Goal: Task Accomplishment & Management: Manage account settings

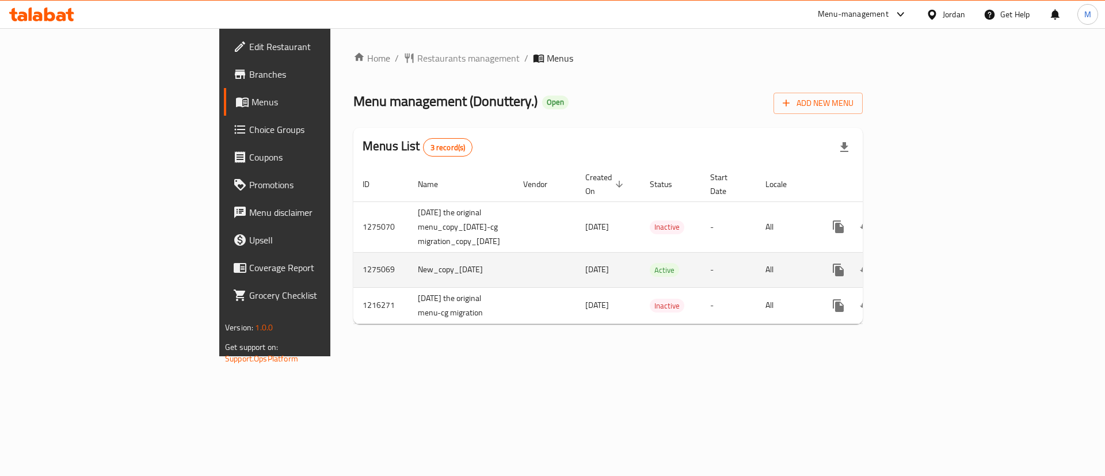
click at [945, 271] on td "enhanced table" at bounding box center [880, 269] width 129 height 35
click at [927, 265] on icon "enhanced table" at bounding box center [921, 270] width 10 height 10
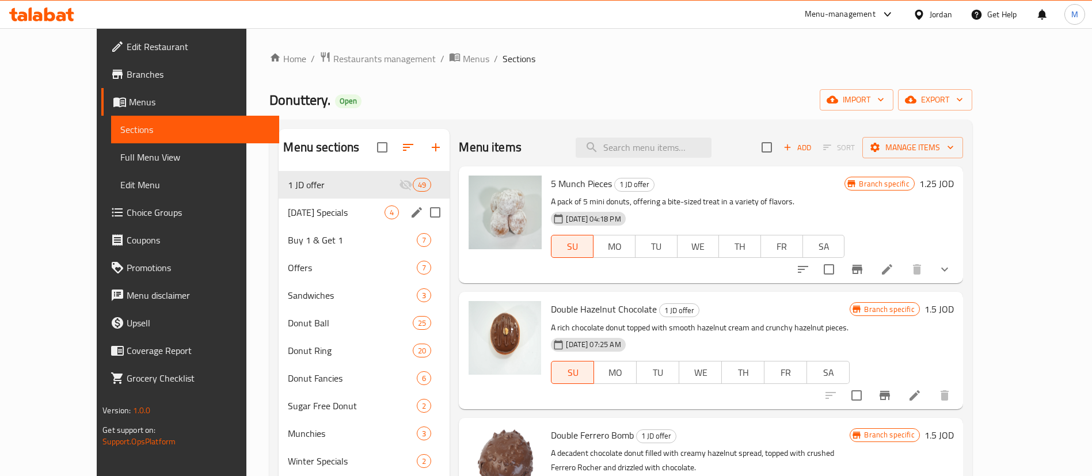
click at [290, 203] on div "[DATE] Specials 4" at bounding box center [364, 213] width 171 height 28
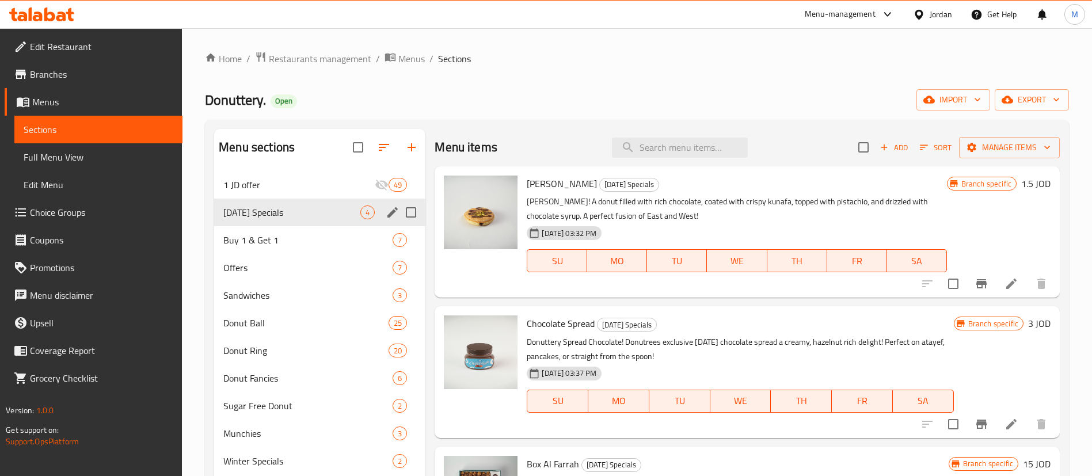
click at [288, 230] on div "Buy 1 & Get 1 7" at bounding box center [319, 240] width 211 height 28
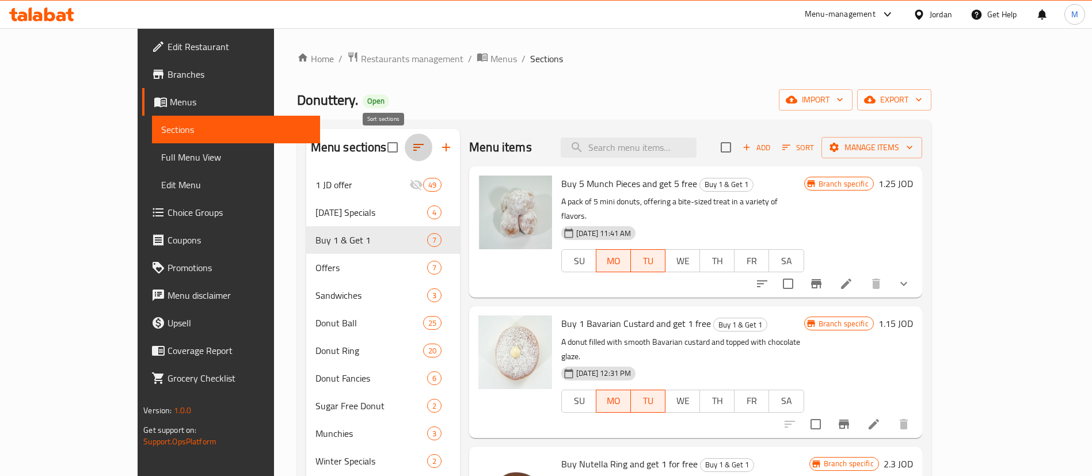
click at [412, 148] on icon "button" at bounding box center [419, 147] width 14 height 14
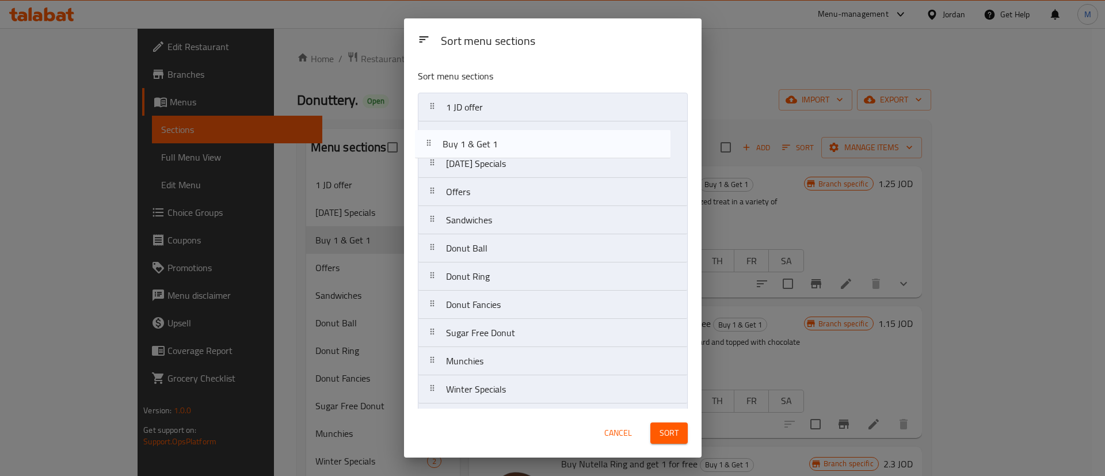
drag, startPoint x: 528, startPoint y: 171, endPoint x: 525, endPoint y: 137, distance: 34.1
click at [525, 138] on nav "1 JD offer [DATE] Specials Buy 1 & Get 1 Offers Sandwiches Donut Ball Donut Rin…" at bounding box center [553, 291] width 270 height 396
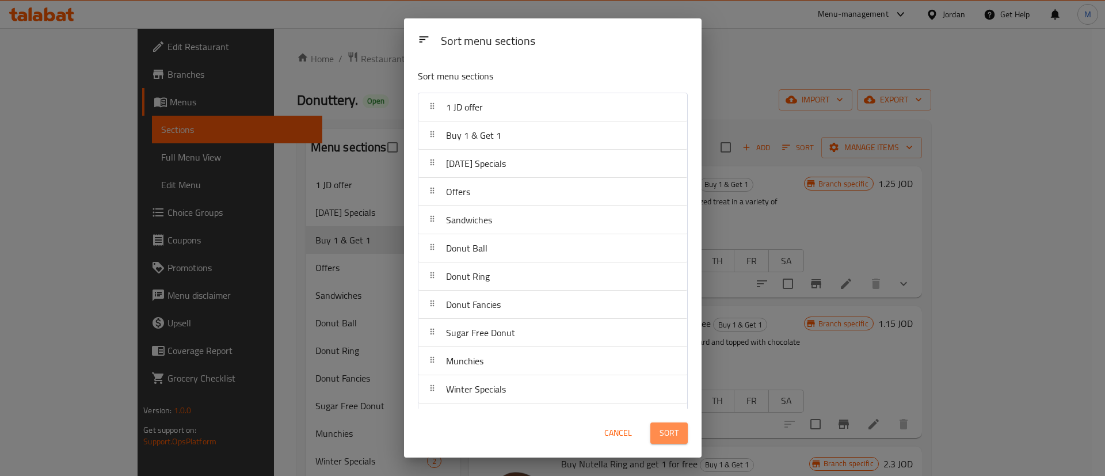
click at [681, 437] on button "Sort" at bounding box center [668, 432] width 37 height 21
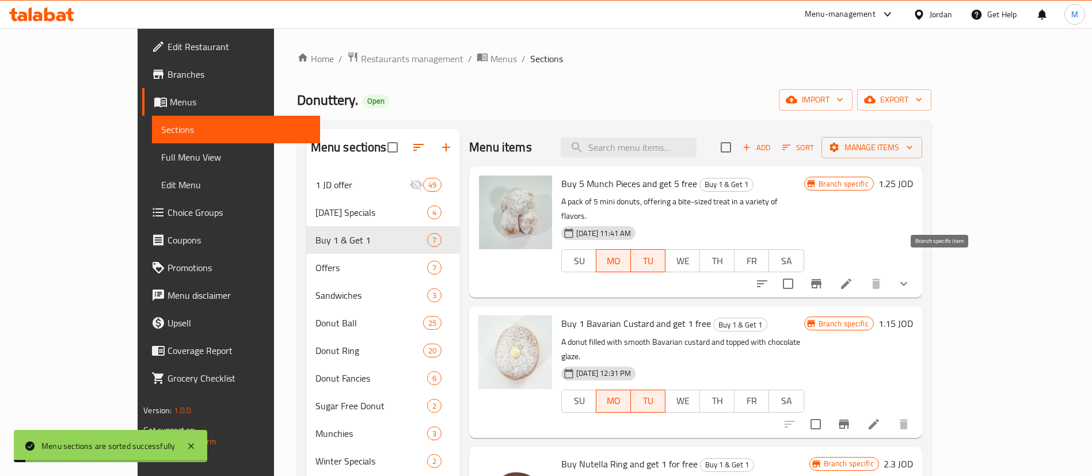
click at [821, 279] on icon "Branch-specific-item" at bounding box center [816, 283] width 10 height 9
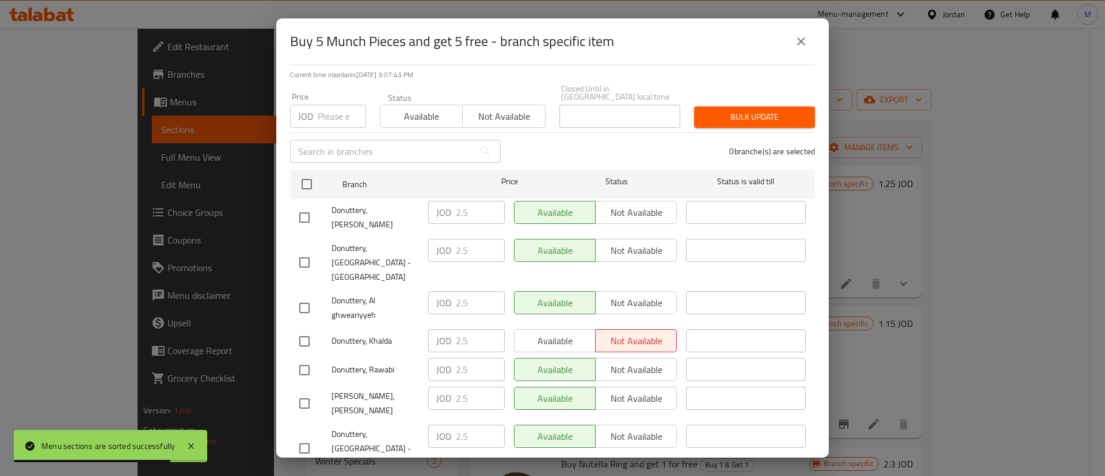
scroll to position [333, 0]
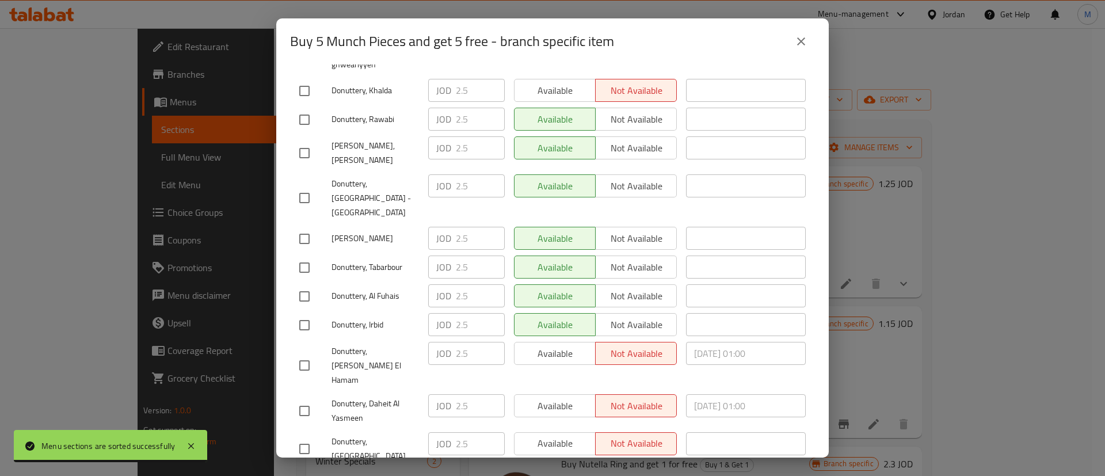
click at [797, 39] on icon "close" at bounding box center [801, 42] width 14 height 14
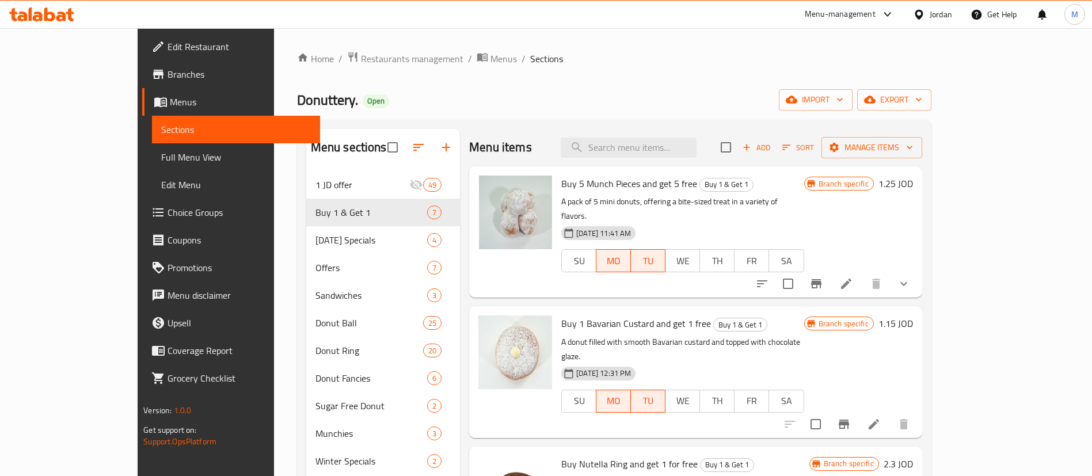
click at [851, 417] on icon "Branch-specific-item" at bounding box center [844, 424] width 14 height 14
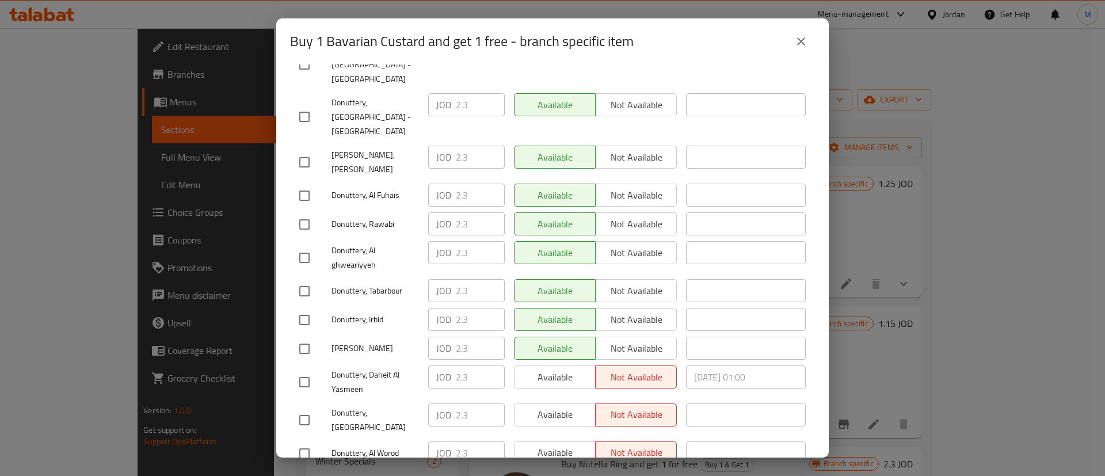
click at [797, 47] on icon "close" at bounding box center [801, 42] width 14 height 14
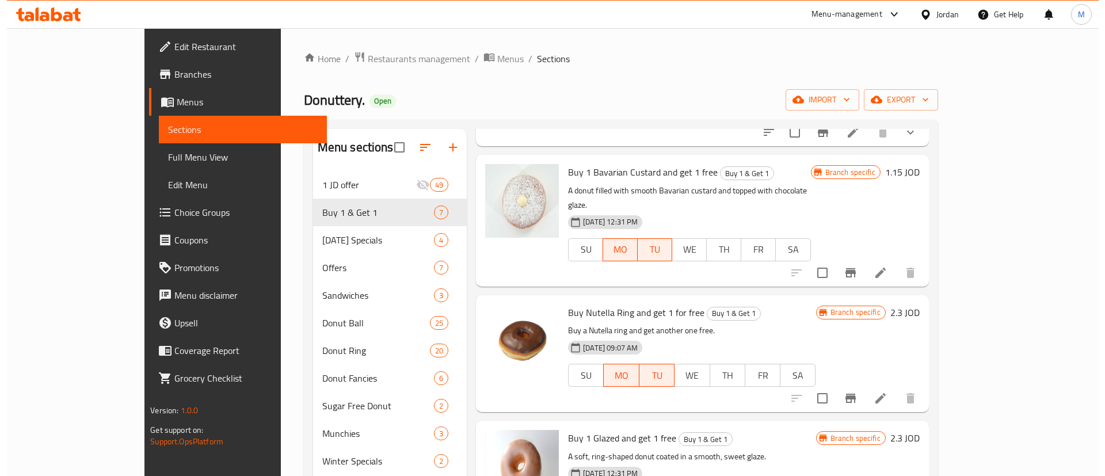
scroll to position [152, 0]
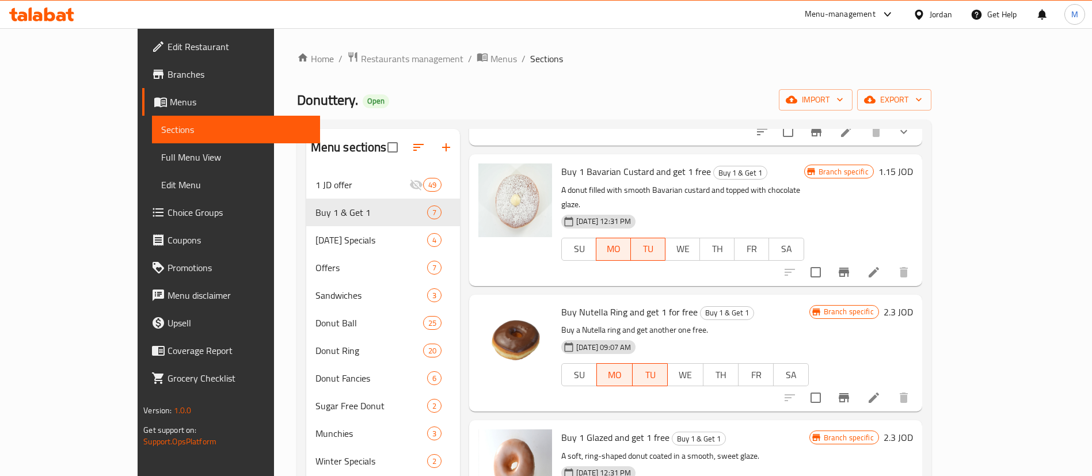
click at [851, 391] on icon "Branch-specific-item" at bounding box center [844, 398] width 14 height 14
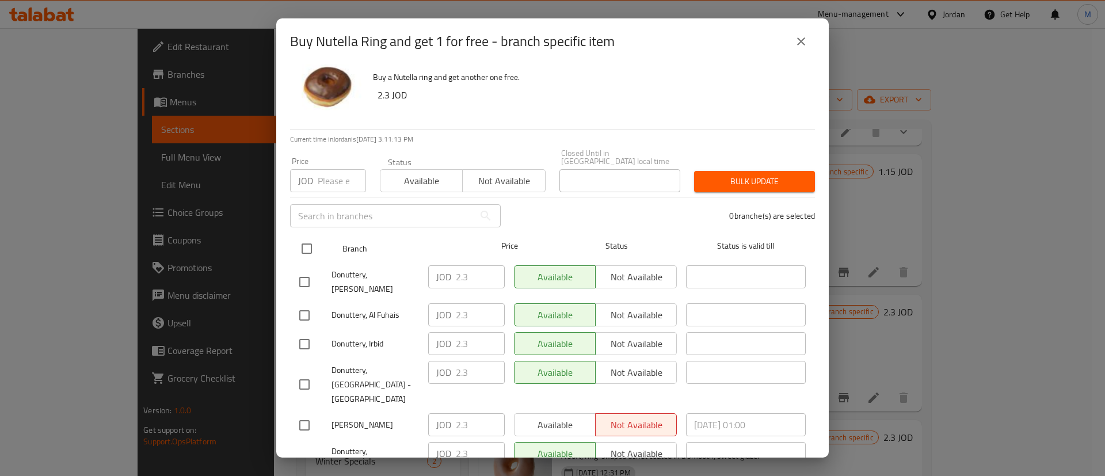
scroll to position [0, 0]
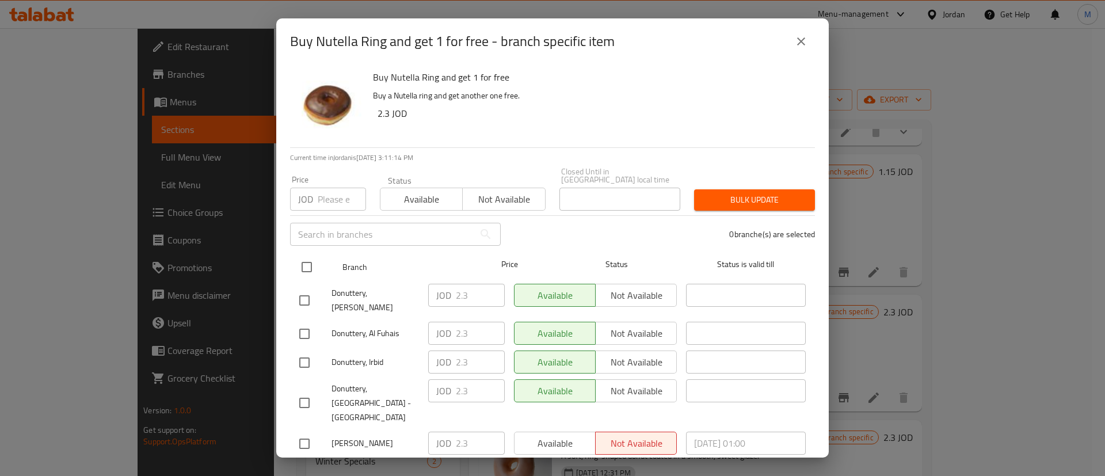
drag, startPoint x: 307, startPoint y: 260, endPoint x: 319, endPoint y: 261, distance: 12.1
click at [307, 259] on input "checkbox" at bounding box center [307, 267] width 24 height 24
checkbox input "true"
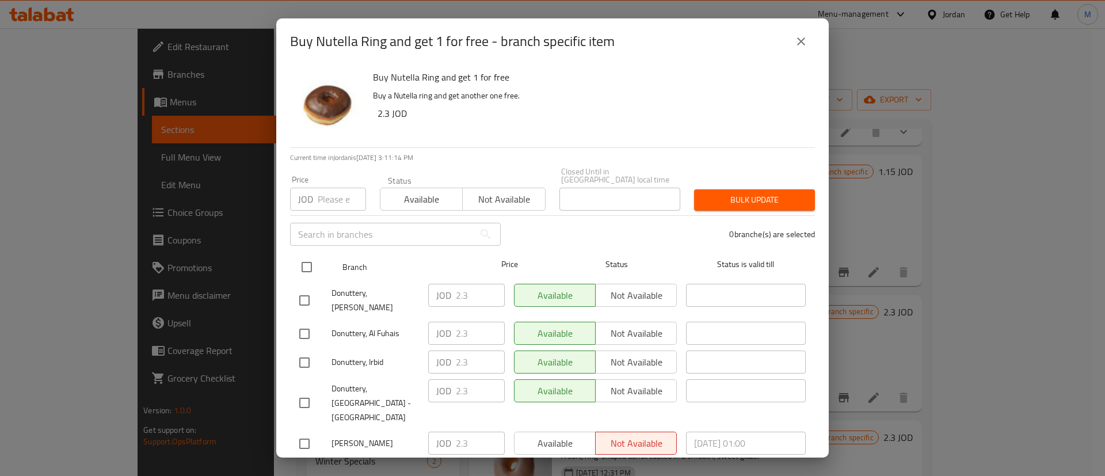
checkbox input "true"
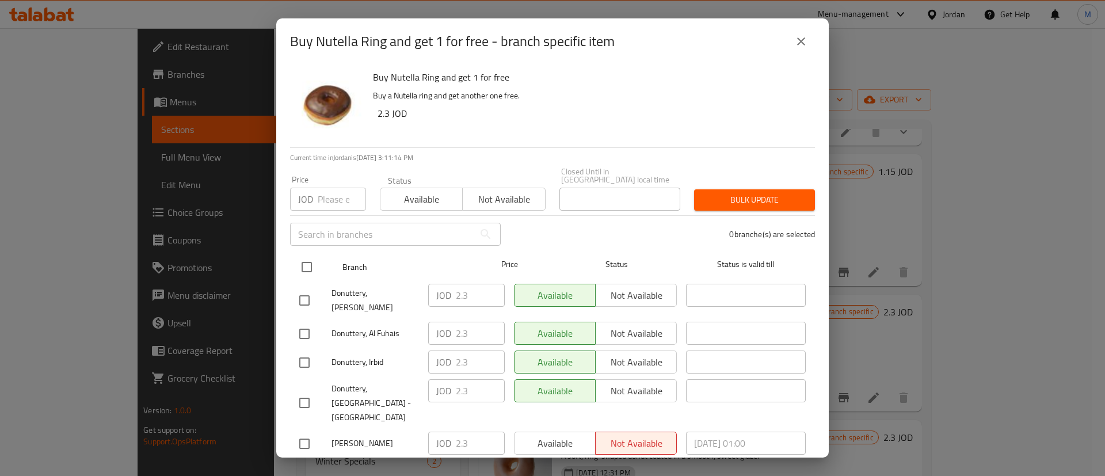
checkbox input "true"
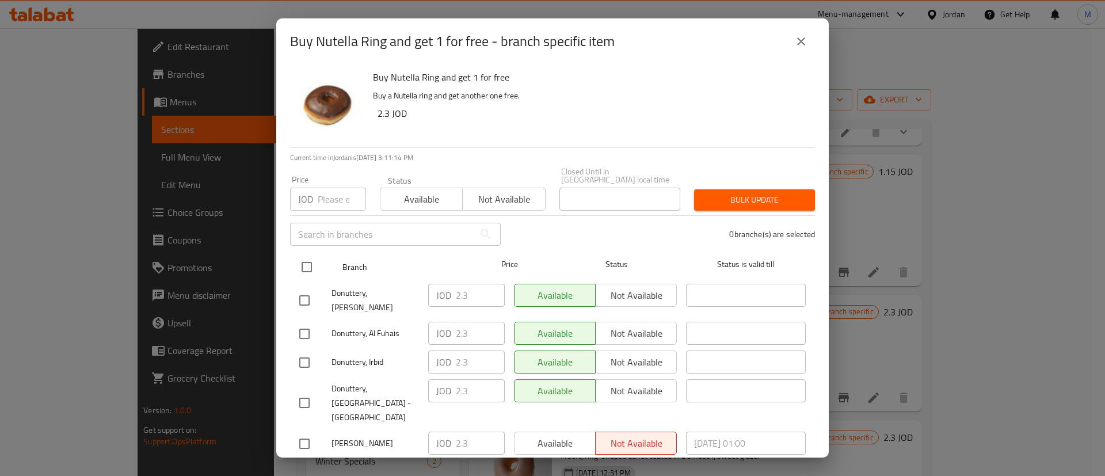
checkbox input "true"
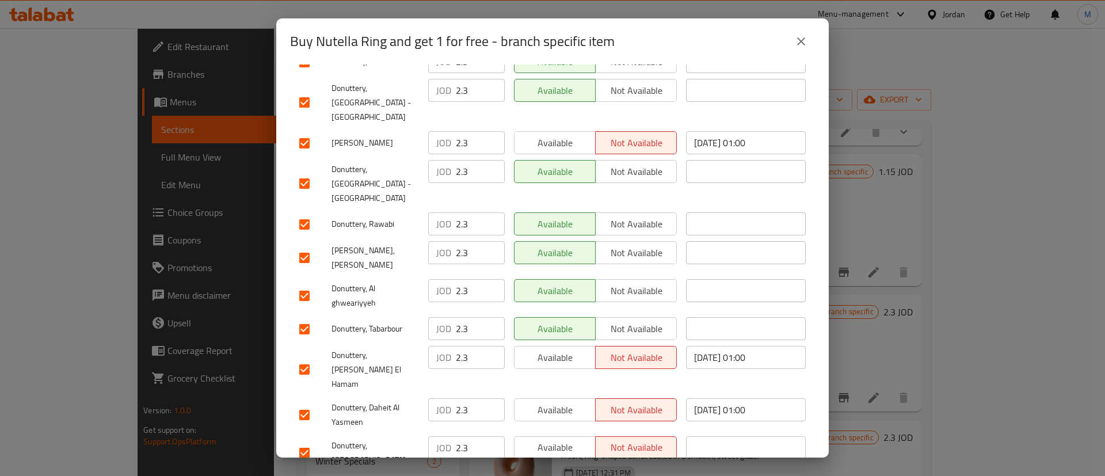
scroll to position [300, 0]
click at [558, 135] on span "Available" at bounding box center [555, 143] width 72 height 17
click at [554, 350] on span "Available" at bounding box center [555, 358] width 72 height 17
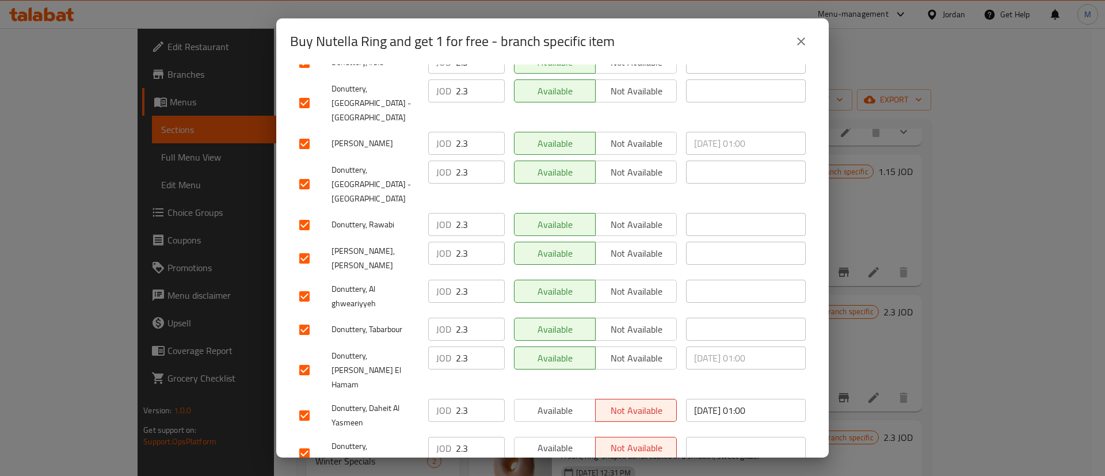
click at [551, 402] on span "Available" at bounding box center [555, 410] width 72 height 17
click at [551, 440] on span "Available" at bounding box center [555, 448] width 72 height 17
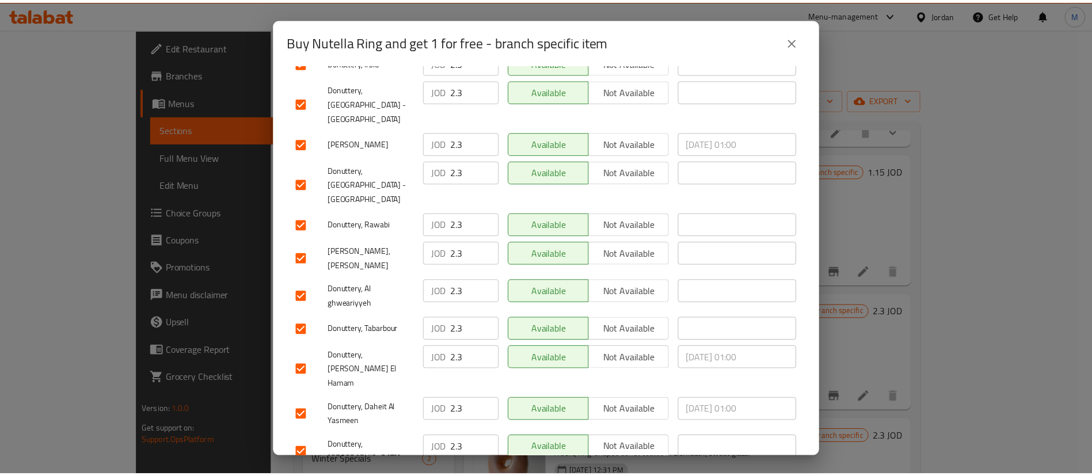
scroll to position [333, 0]
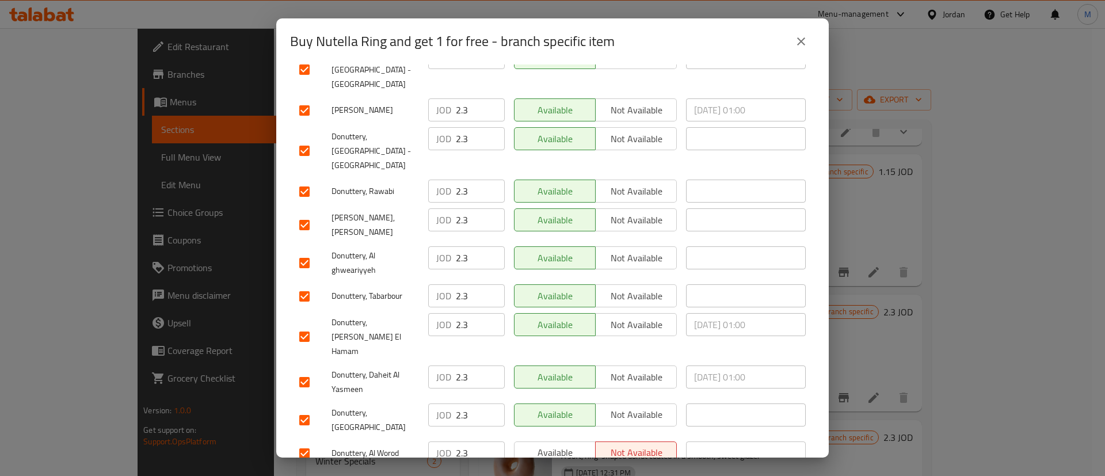
click at [554, 473] on span "Available" at bounding box center [555, 481] width 72 height 17
click at [555, 441] on button "Available" at bounding box center [555, 452] width 82 height 23
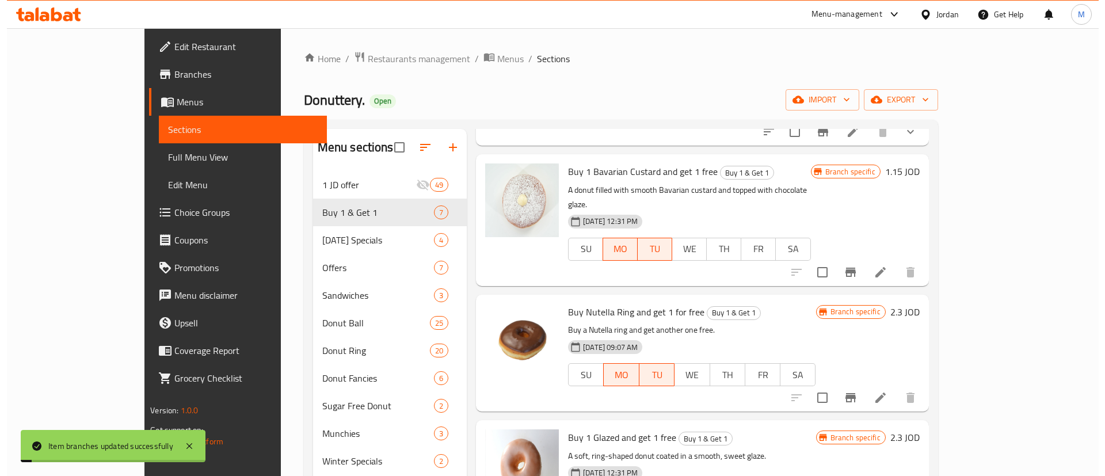
scroll to position [0, 0]
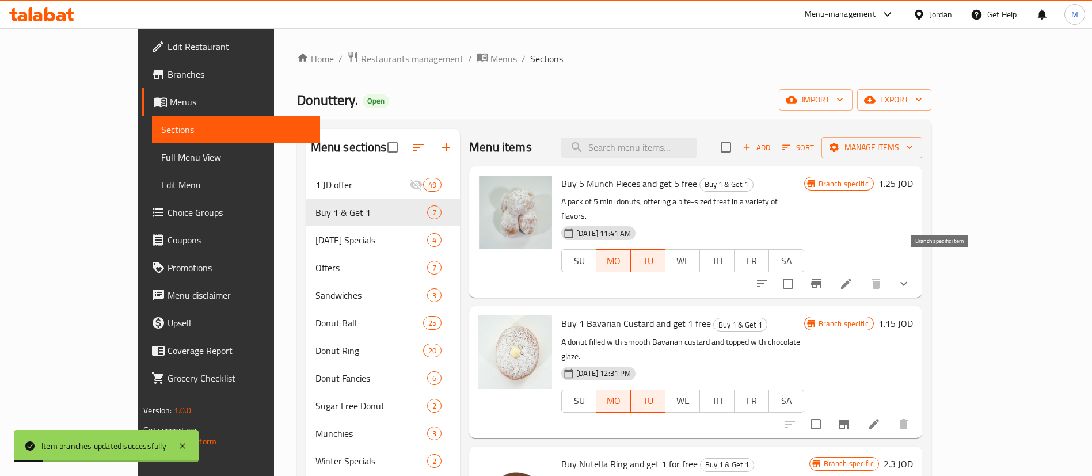
click at [823, 277] on icon "Branch-specific-item" at bounding box center [816, 284] width 14 height 14
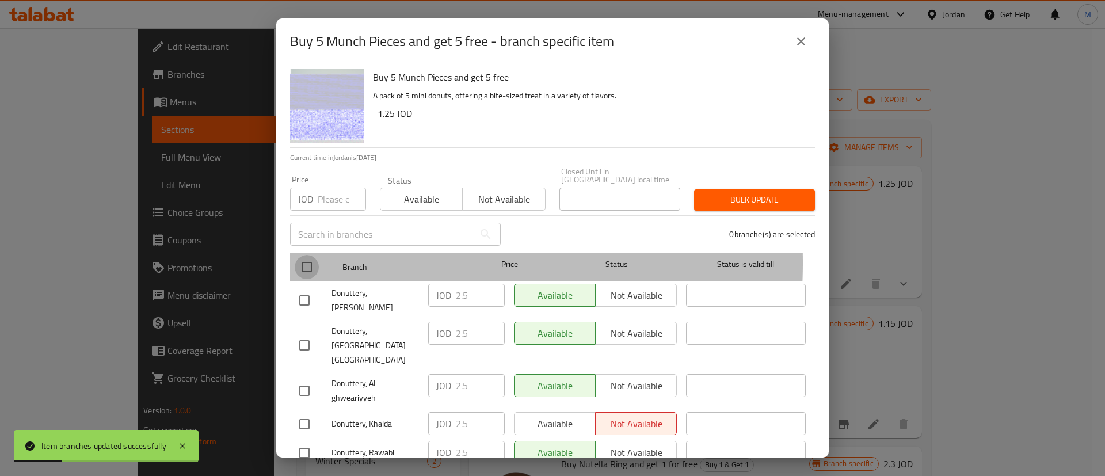
click at [303, 255] on input "checkbox" at bounding box center [307, 267] width 24 height 24
checkbox input "true"
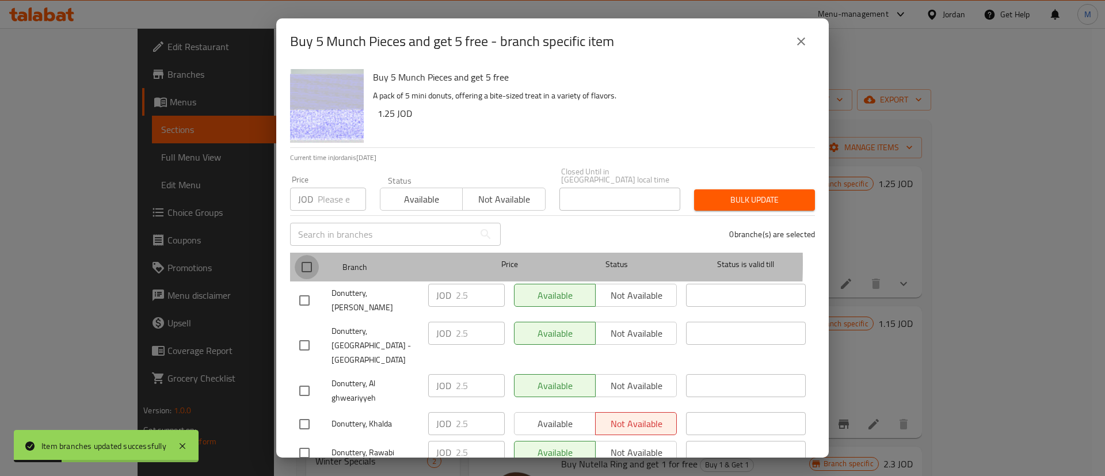
checkbox input "true"
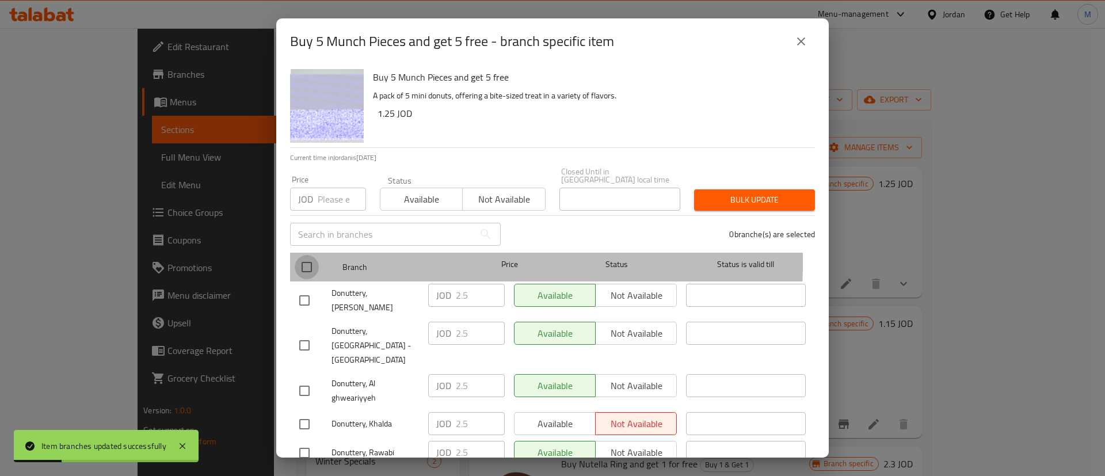
checkbox input "true"
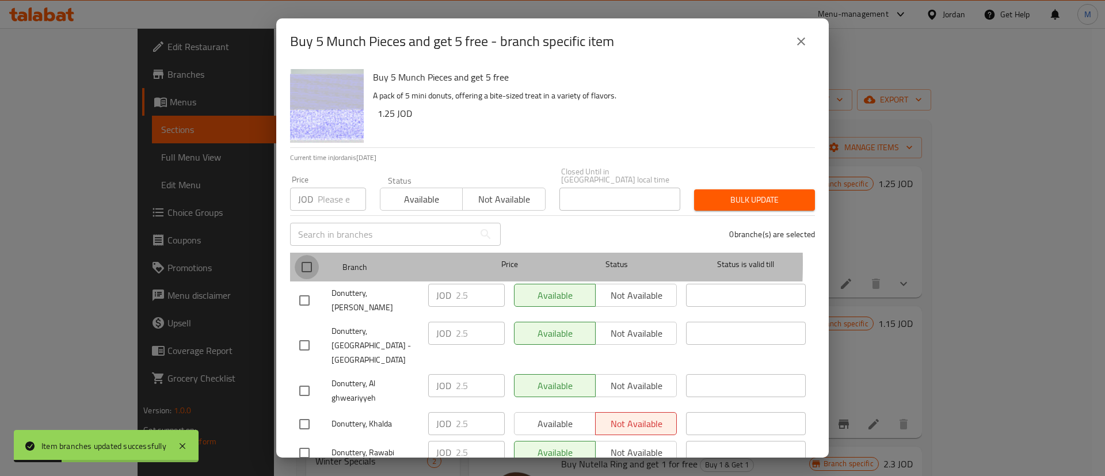
checkbox input "true"
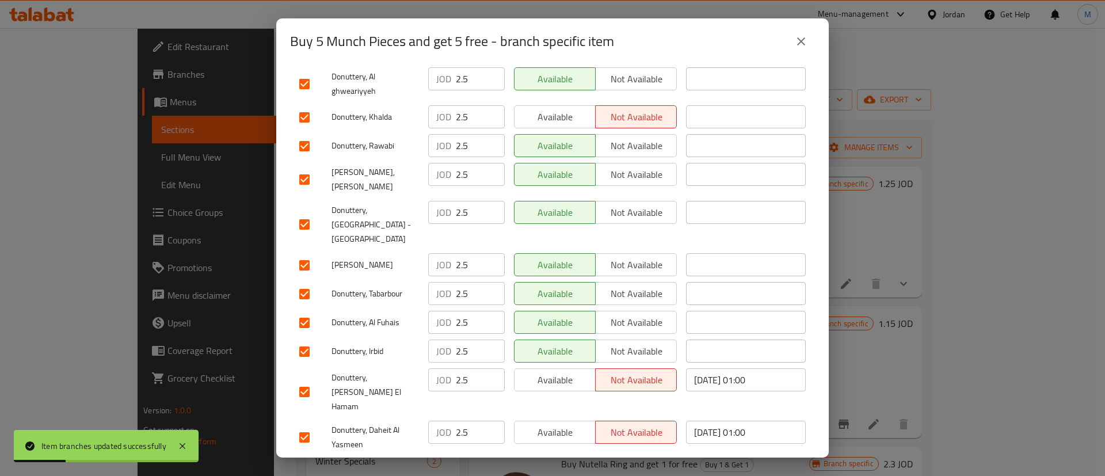
scroll to position [333, 0]
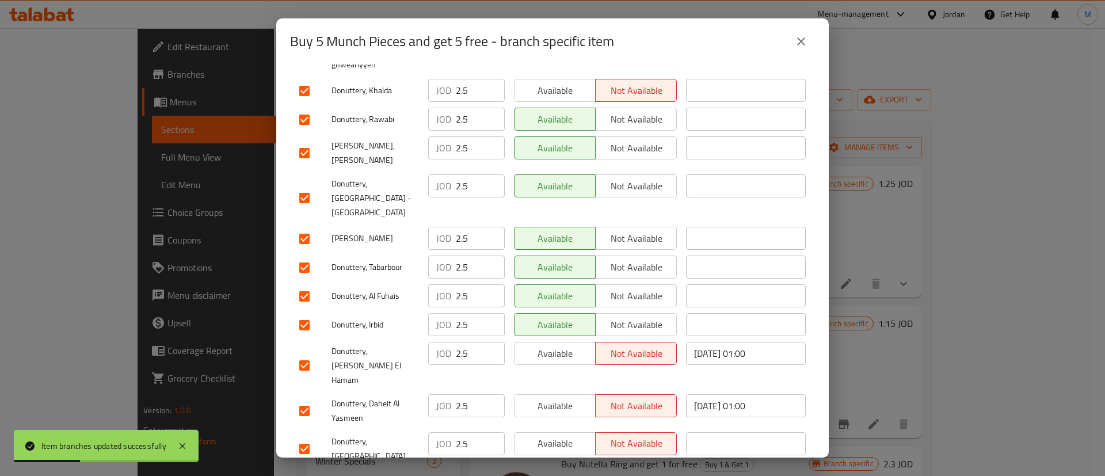
click at [561, 466] on div "Available Not available" at bounding box center [595, 482] width 172 height 33
click at [561, 435] on span "Available" at bounding box center [555, 443] width 72 height 17
drag, startPoint x: 562, startPoint y: 408, endPoint x: 558, endPoint y: 340, distance: 67.5
click at [562, 473] on span "Available" at bounding box center [555, 481] width 72 height 17
click at [555, 398] on span "Available" at bounding box center [555, 406] width 72 height 17
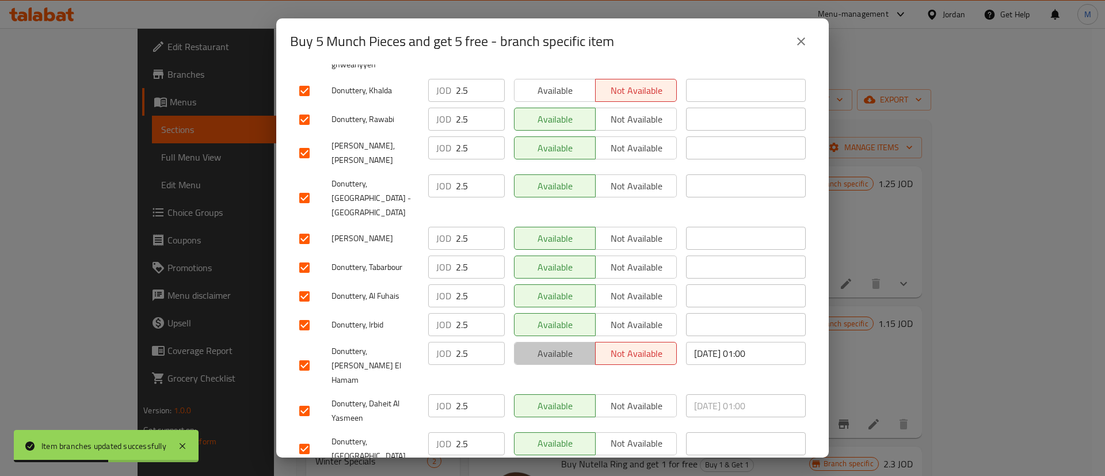
click at [564, 345] on span "Available" at bounding box center [555, 353] width 72 height 17
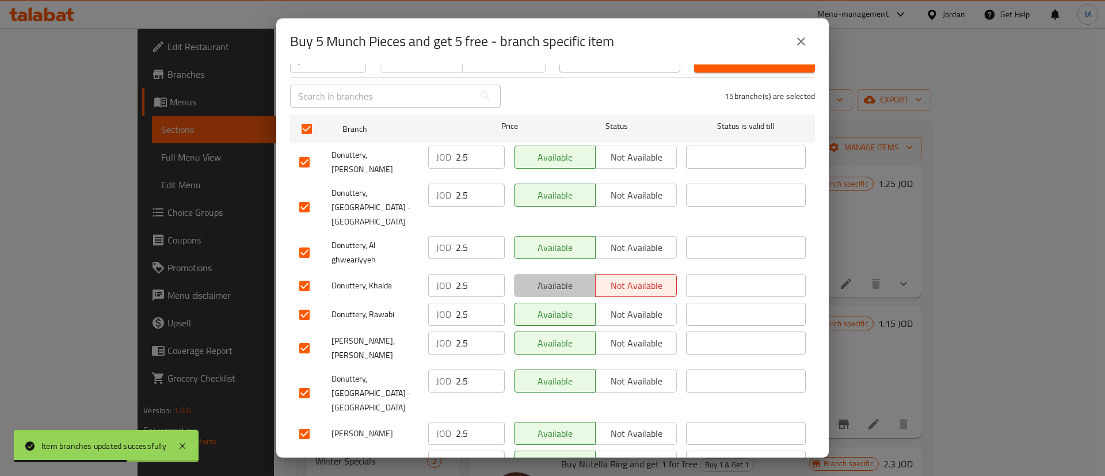
click at [559, 277] on span "Available" at bounding box center [555, 285] width 72 height 17
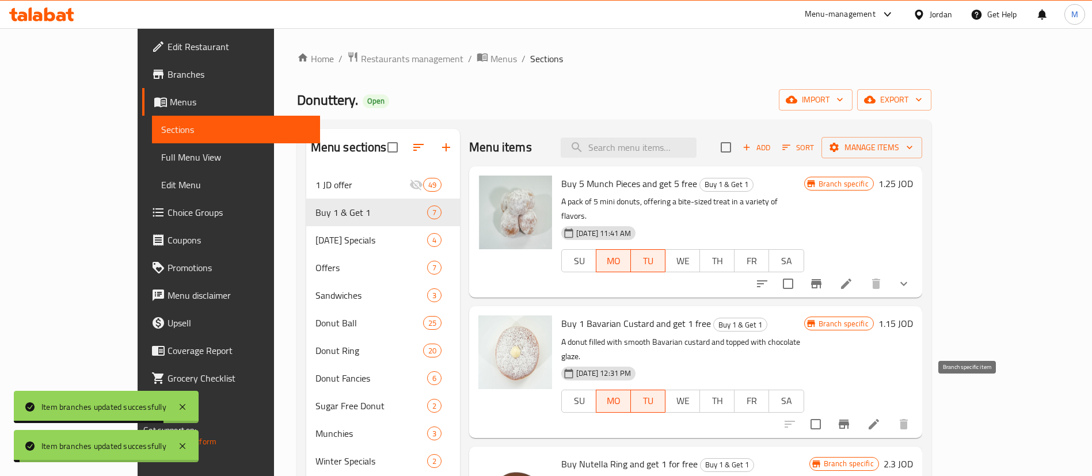
click at [851, 417] on icon "Branch-specific-item" at bounding box center [844, 424] width 14 height 14
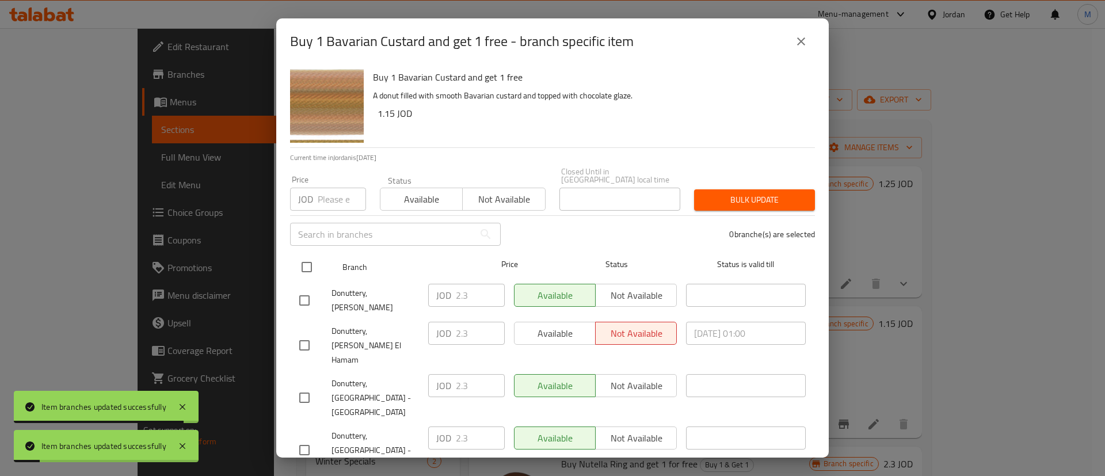
click at [303, 255] on input "checkbox" at bounding box center [307, 267] width 24 height 24
checkbox input "true"
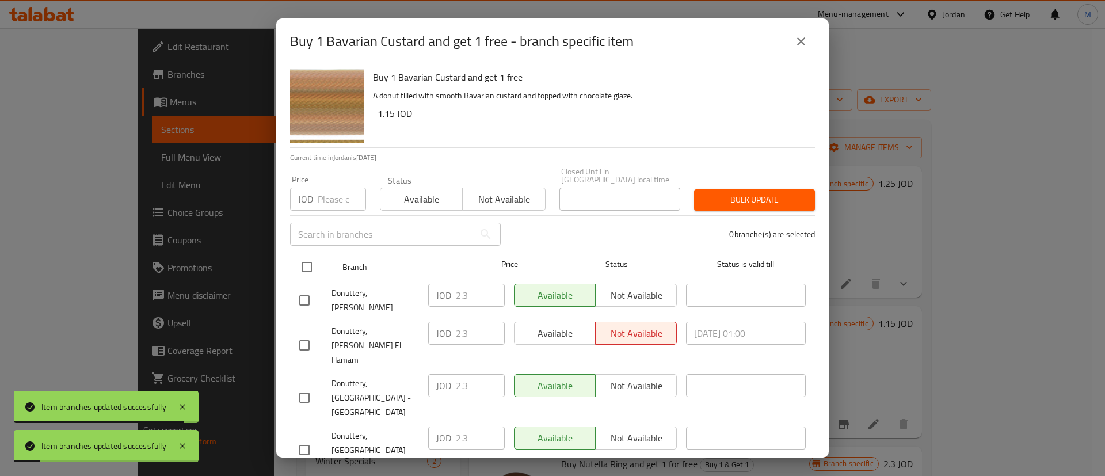
checkbox input "true"
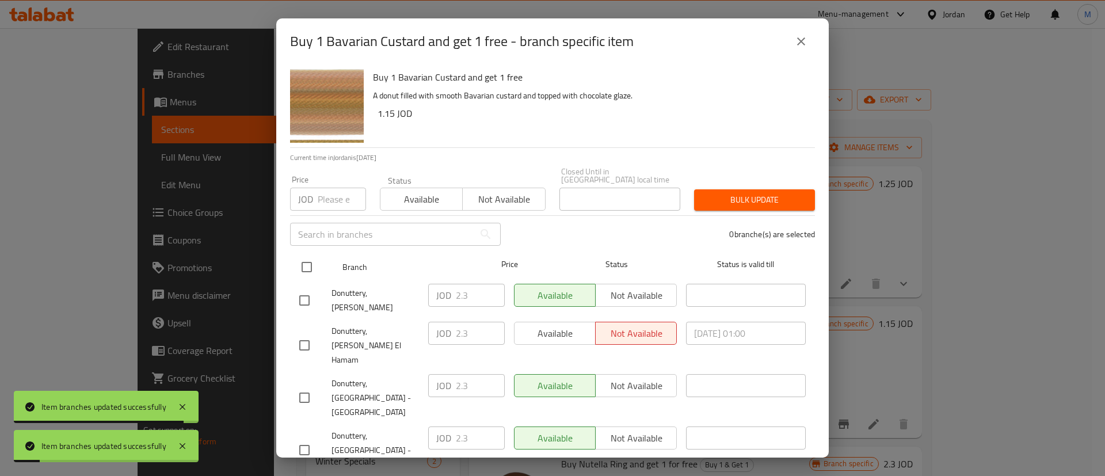
checkbox input "true"
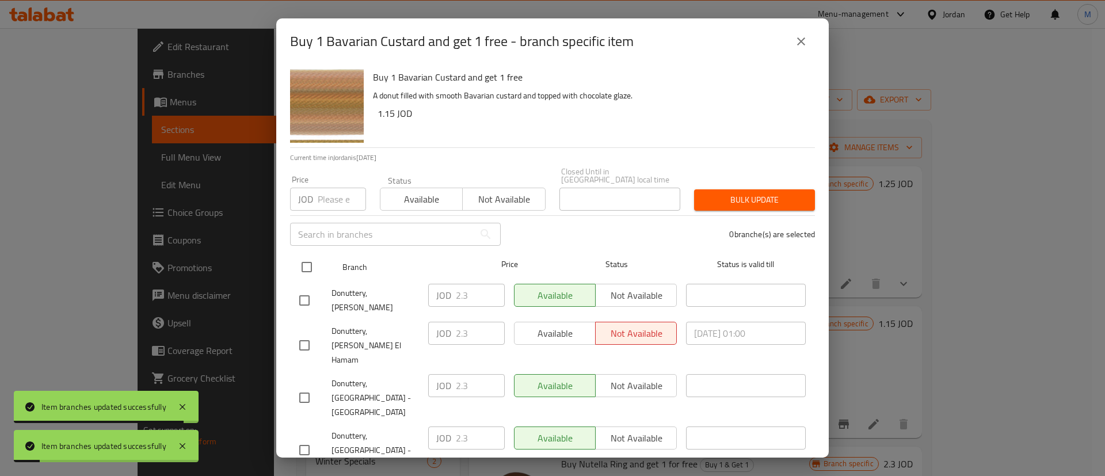
checkbox input "true"
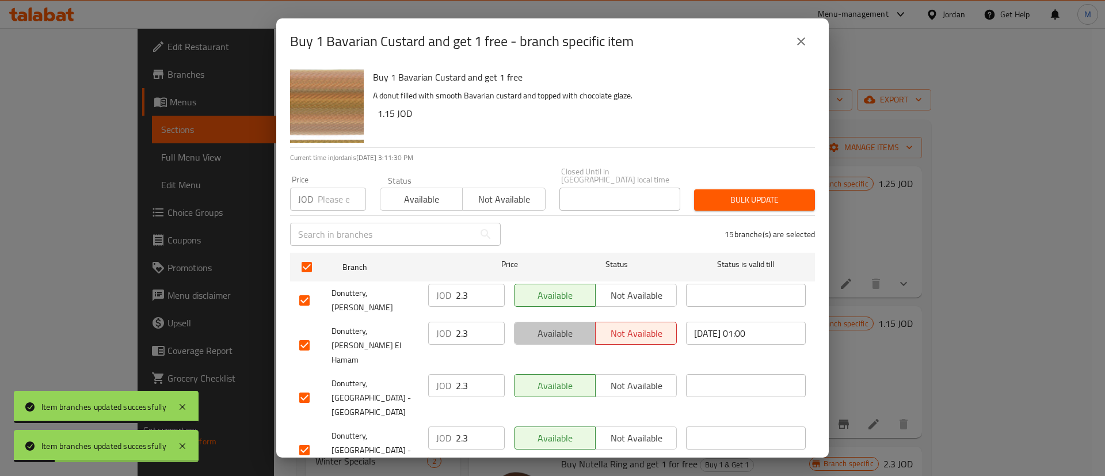
click at [565, 322] on button "Available" at bounding box center [555, 333] width 82 height 23
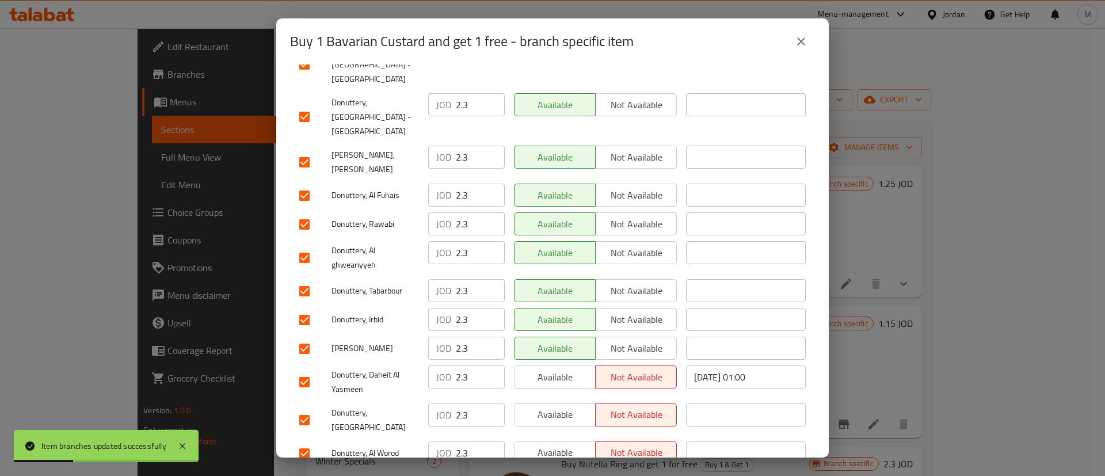
click at [553, 473] on span "Available" at bounding box center [555, 481] width 72 height 17
click at [553, 444] on span "Available" at bounding box center [555, 452] width 72 height 17
click at [552, 406] on span "Available" at bounding box center [555, 414] width 72 height 17
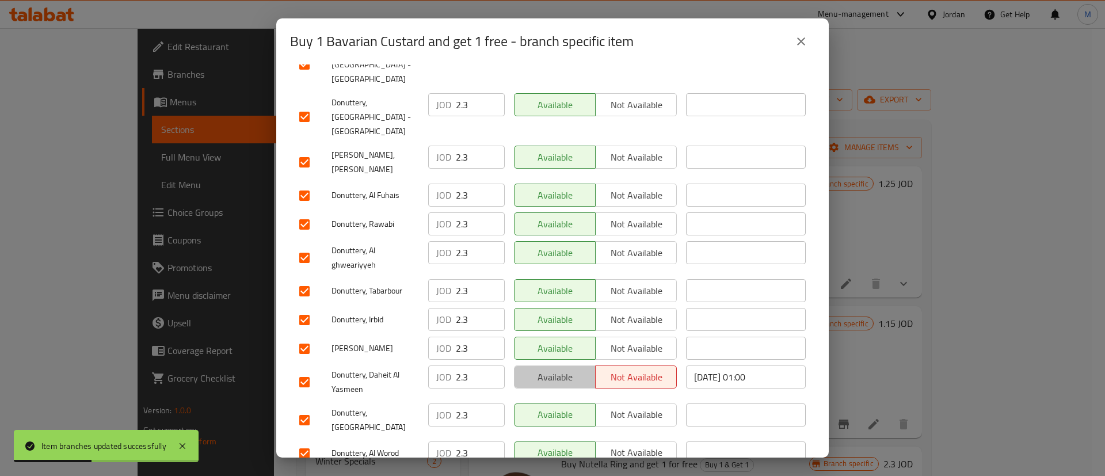
click at [558, 369] on span "Available" at bounding box center [555, 377] width 72 height 17
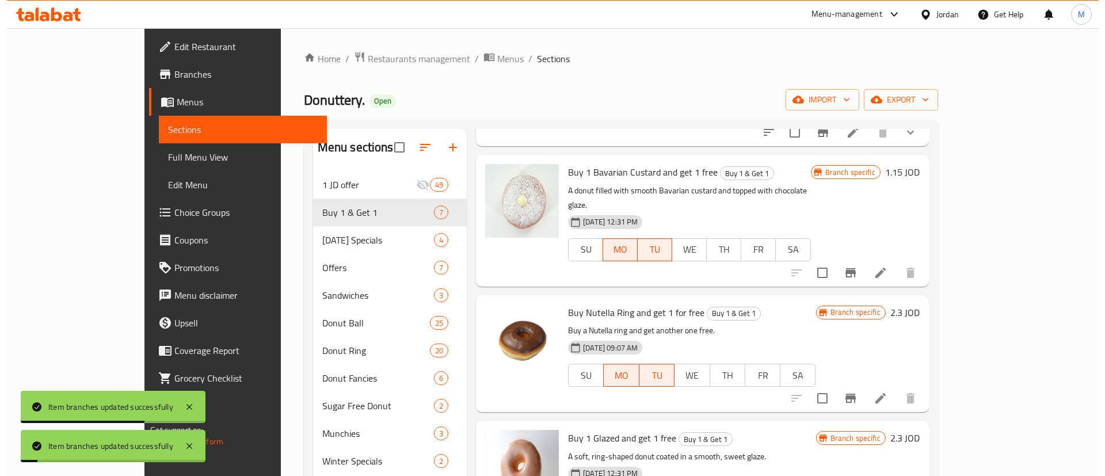
scroll to position [166, 0]
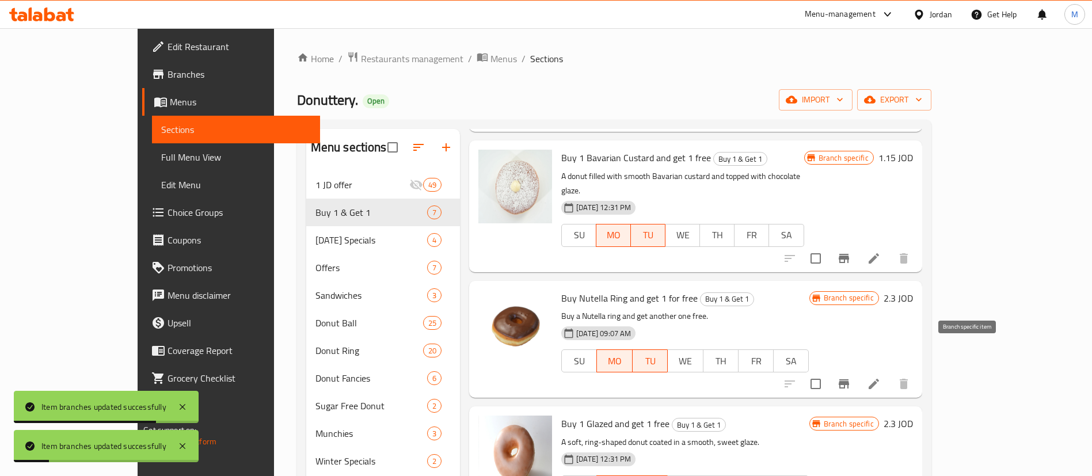
click at [851, 377] on icon "Branch-specific-item" at bounding box center [844, 384] width 14 height 14
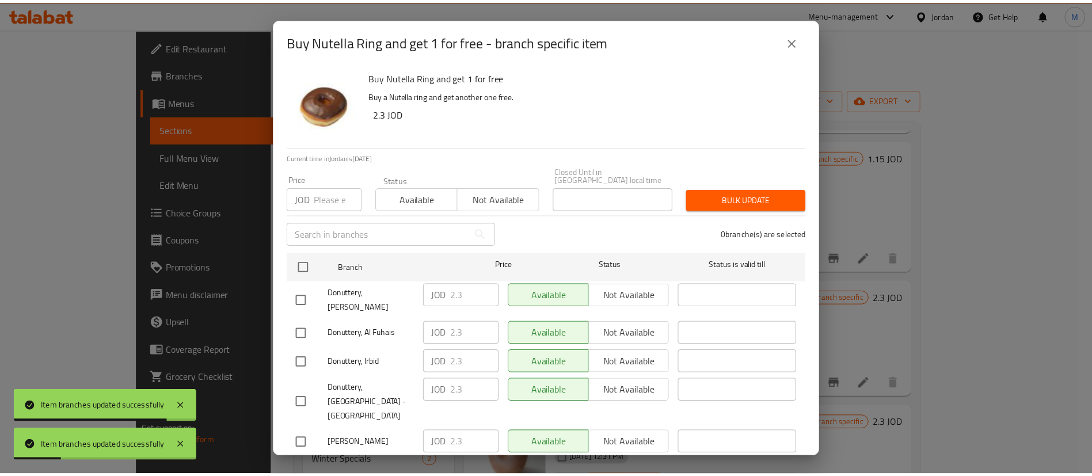
scroll to position [333, 0]
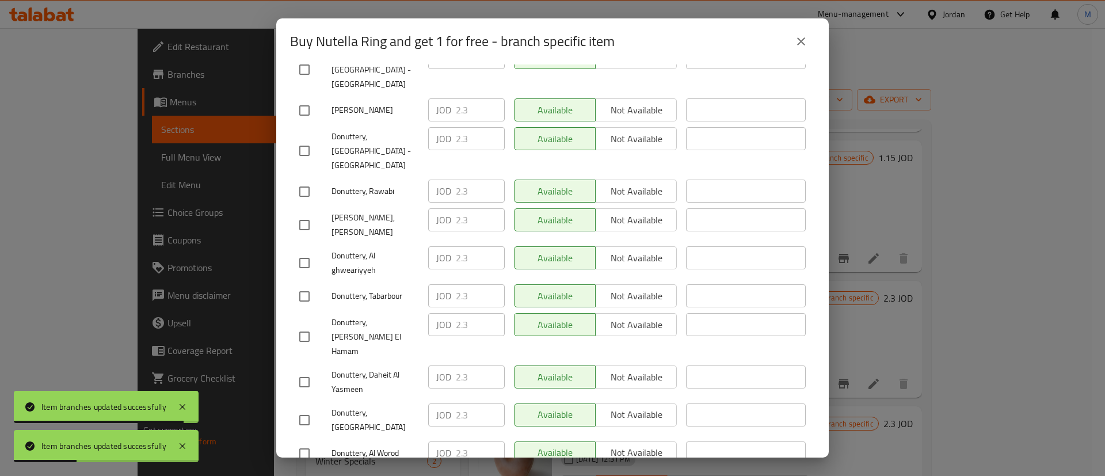
click at [806, 32] on button "close" at bounding box center [801, 42] width 28 height 28
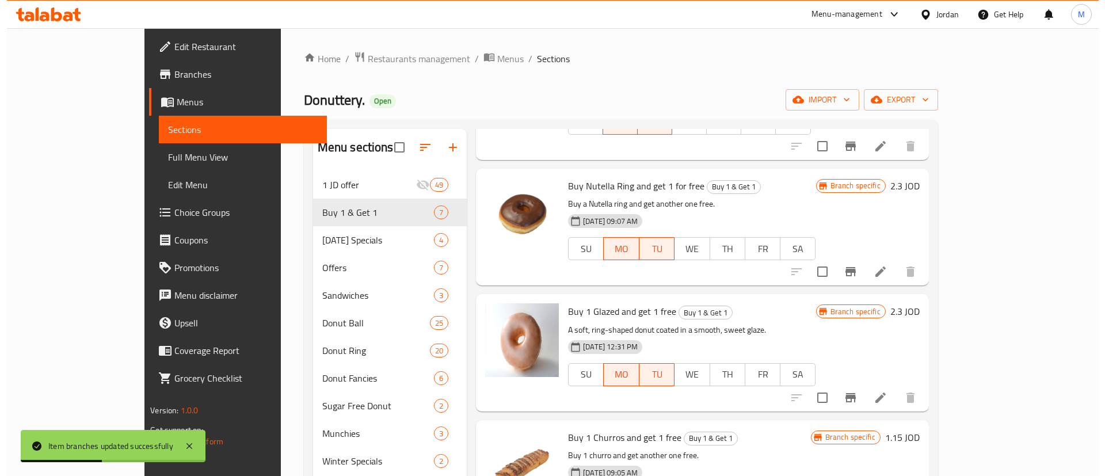
scroll to position [279, 0]
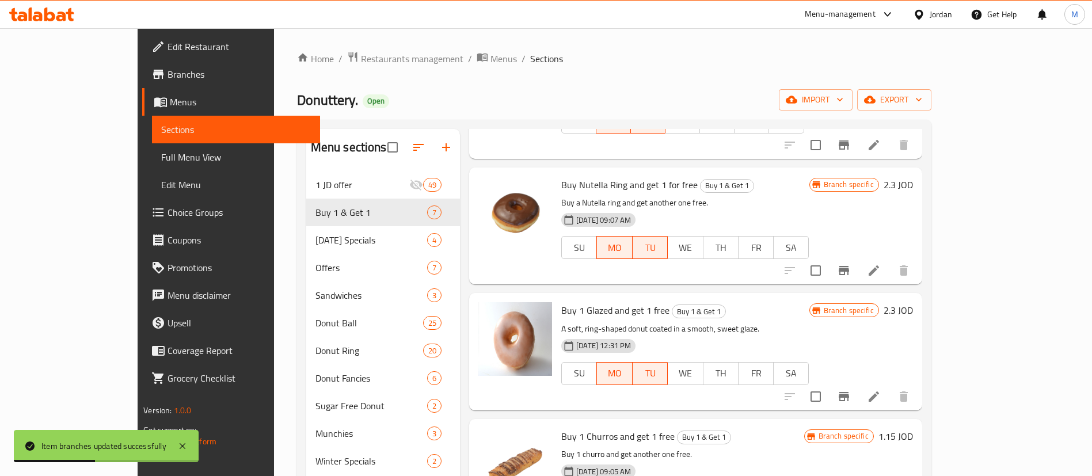
click at [851, 390] on icon "Branch-specific-item" at bounding box center [844, 397] width 14 height 14
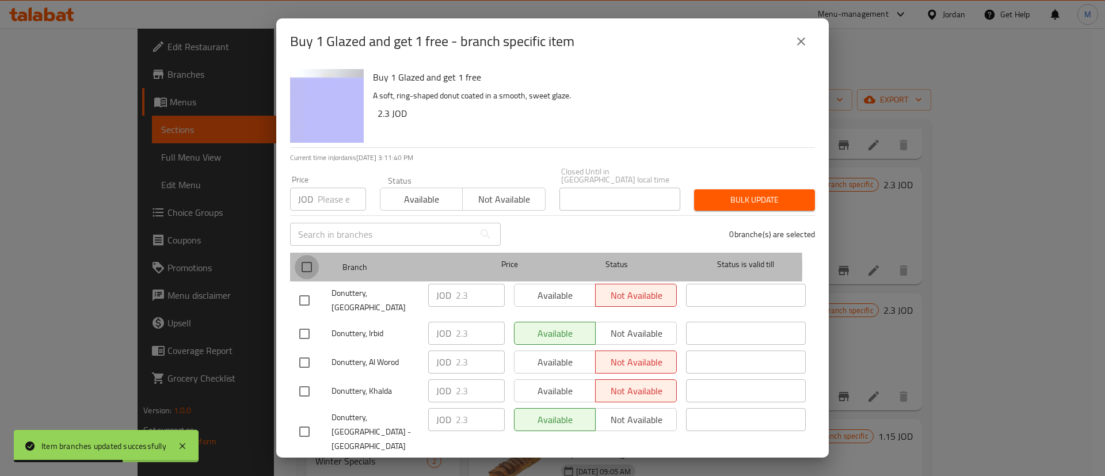
click at [306, 260] on input "checkbox" at bounding box center [307, 267] width 24 height 24
checkbox input "true"
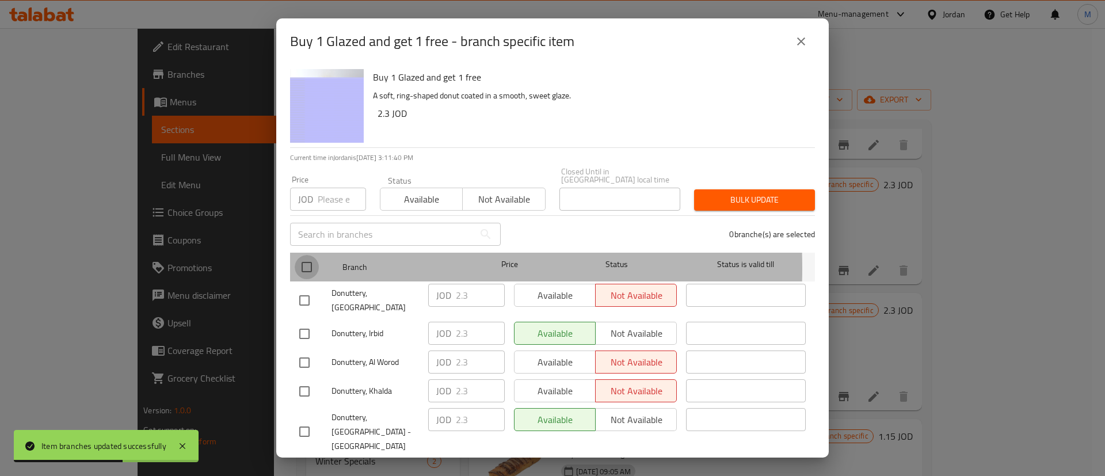
checkbox input "true"
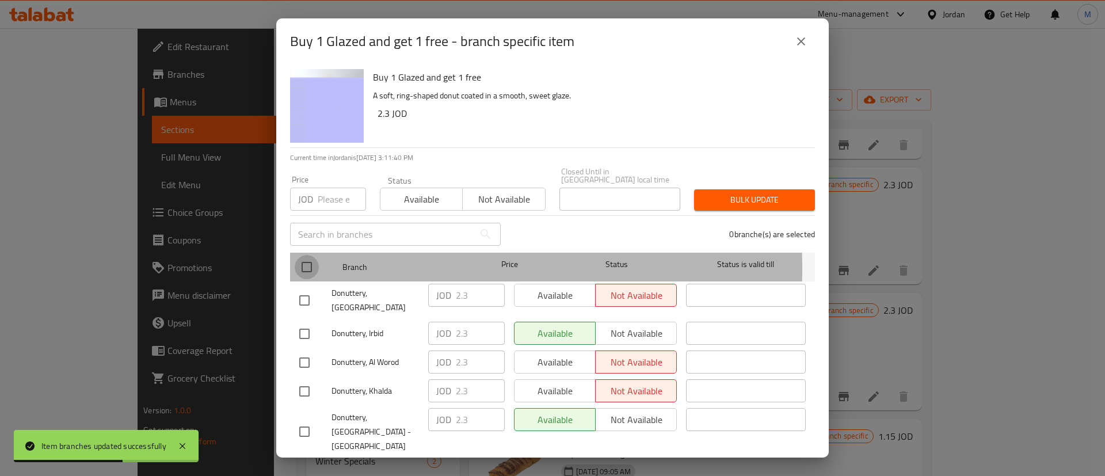
checkbox input "true"
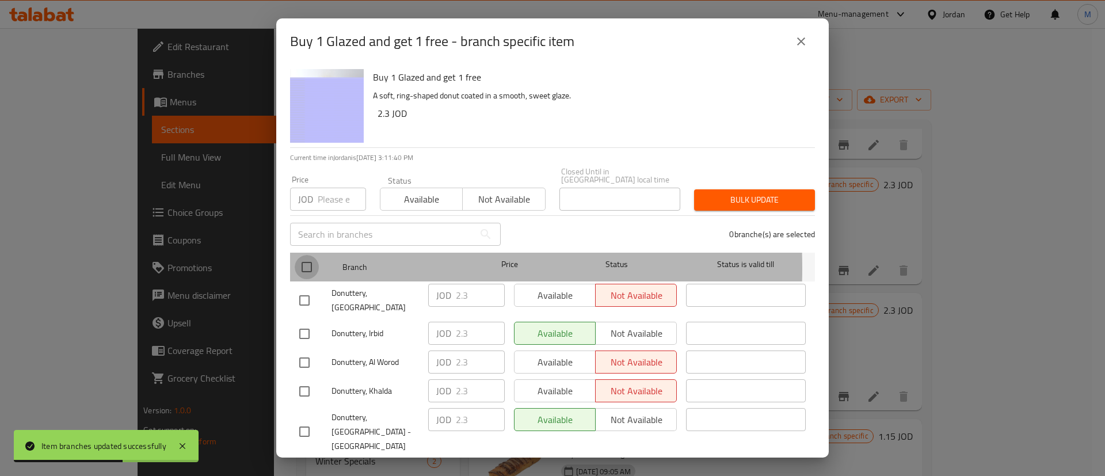
checkbox input "true"
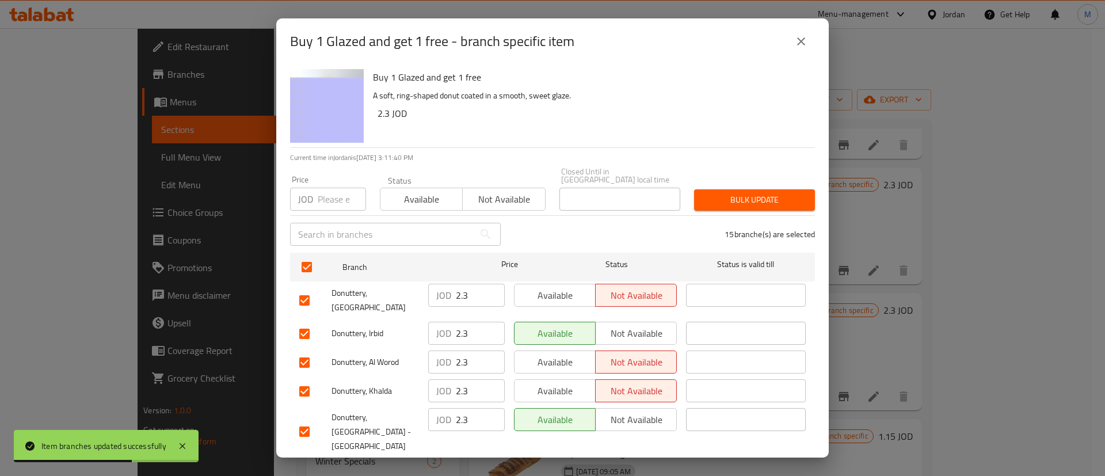
click at [540, 293] on span "Available" at bounding box center [555, 295] width 72 height 17
click at [562, 354] on span "Available" at bounding box center [555, 362] width 72 height 17
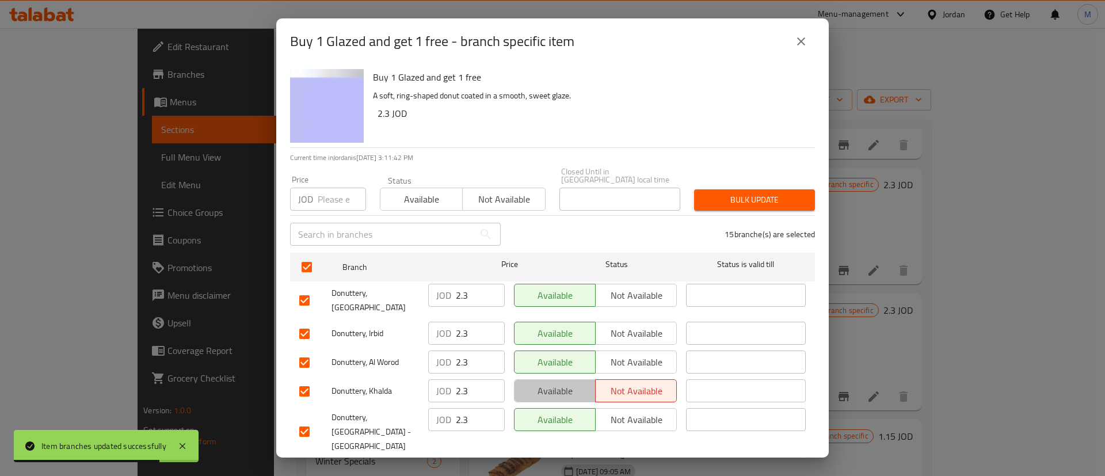
click at [554, 383] on span "Available" at bounding box center [555, 391] width 72 height 17
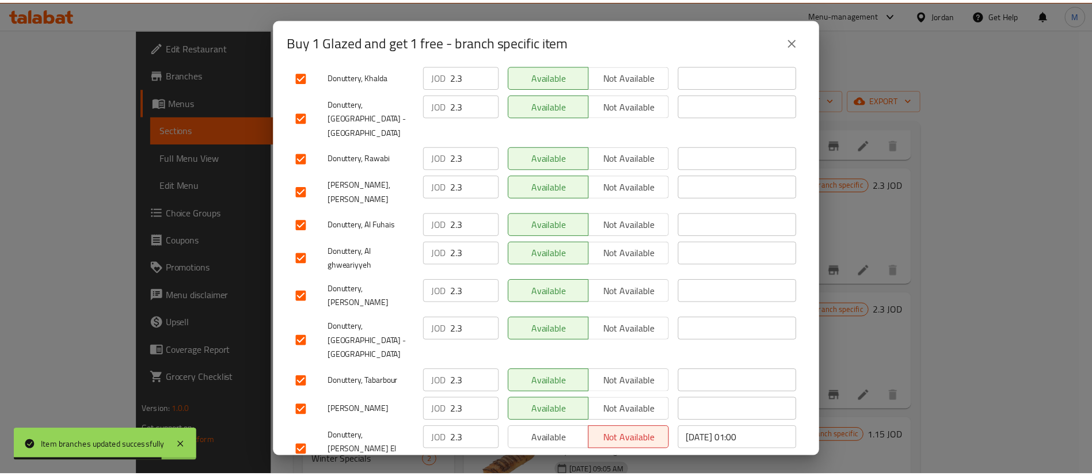
scroll to position [333, 0]
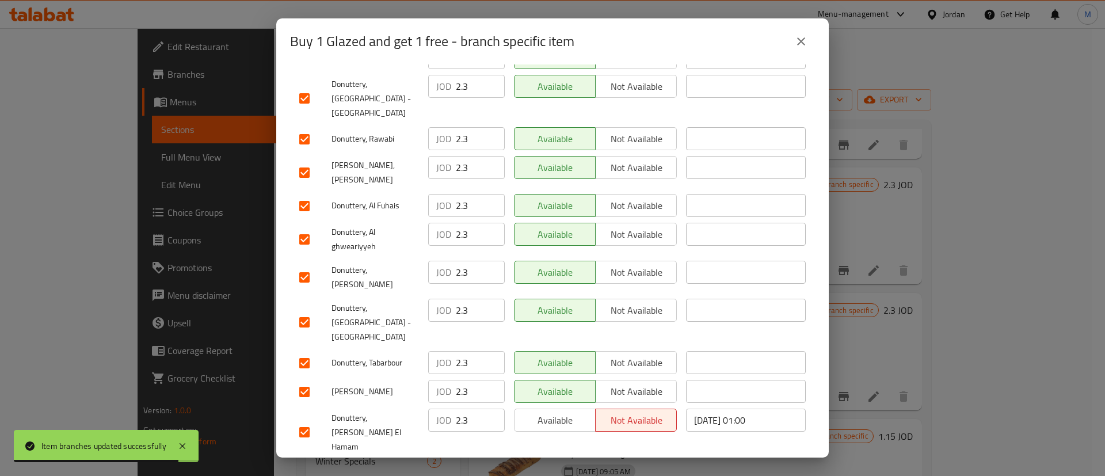
click at [558, 464] on span "Available" at bounding box center [555, 472] width 72 height 17
click at [557, 412] on span "Available" at bounding box center [555, 420] width 72 height 17
click at [569, 430] on ul "Branch Price Status Status is valid till Donuttery, Mecca street JOD 2.3 ​ Avai…" at bounding box center [552, 208] width 525 height 587
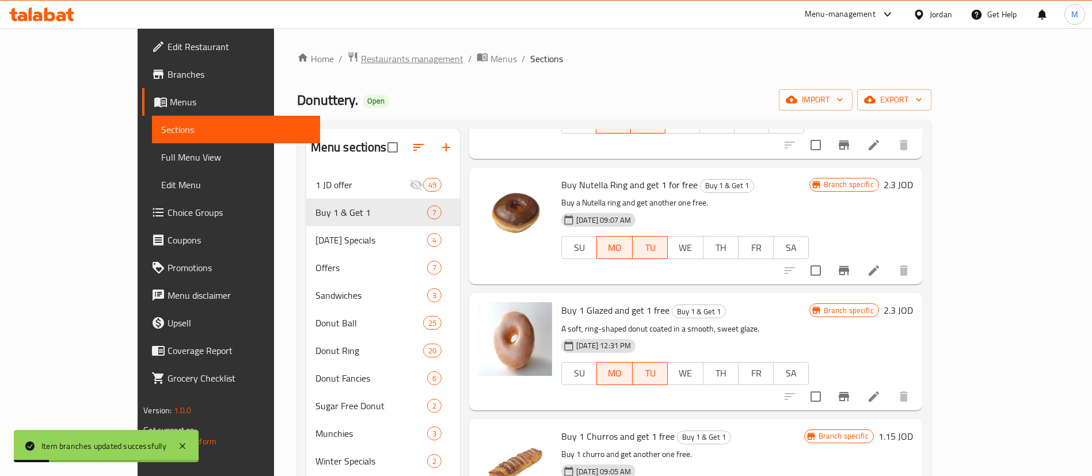
click at [361, 57] on span "Restaurants management" at bounding box center [412, 59] width 102 height 14
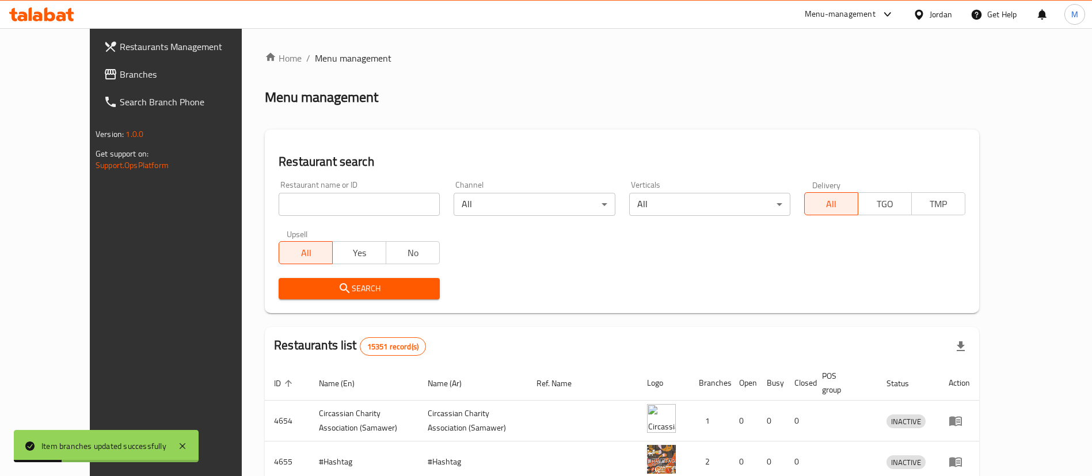
click at [349, 204] on input "search" at bounding box center [359, 204] width 161 height 23
type input "donutt"
click at [345, 291] on span "Search" at bounding box center [359, 288] width 143 height 14
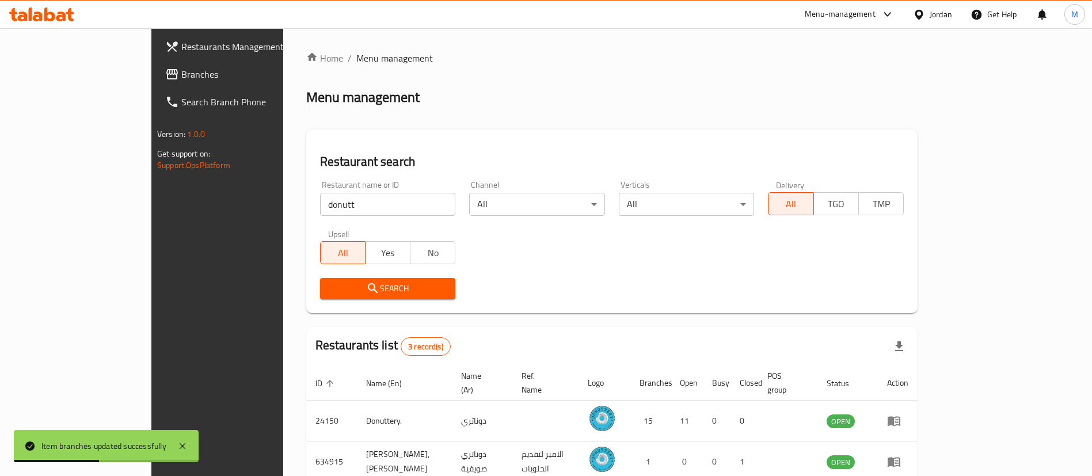
scroll to position [97, 0]
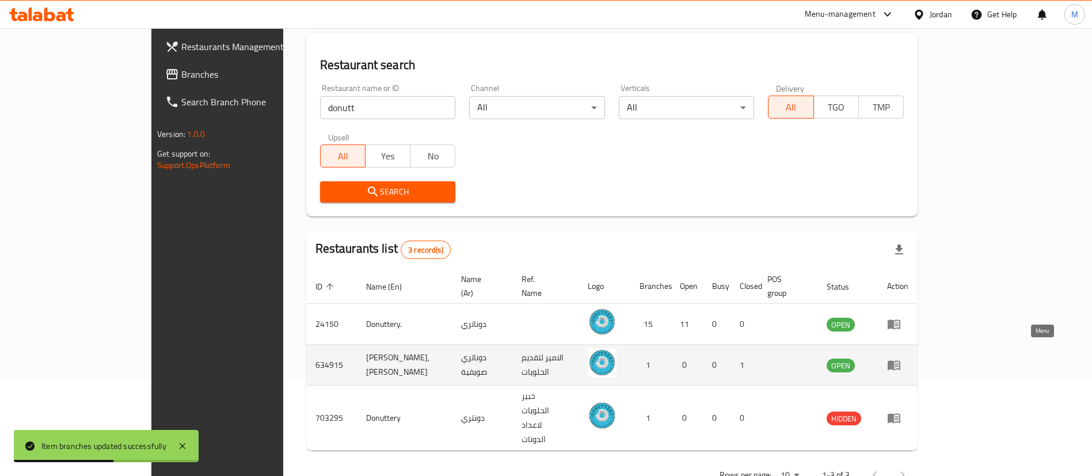
click at [900, 361] on icon "enhanced table" at bounding box center [894, 366] width 13 height 10
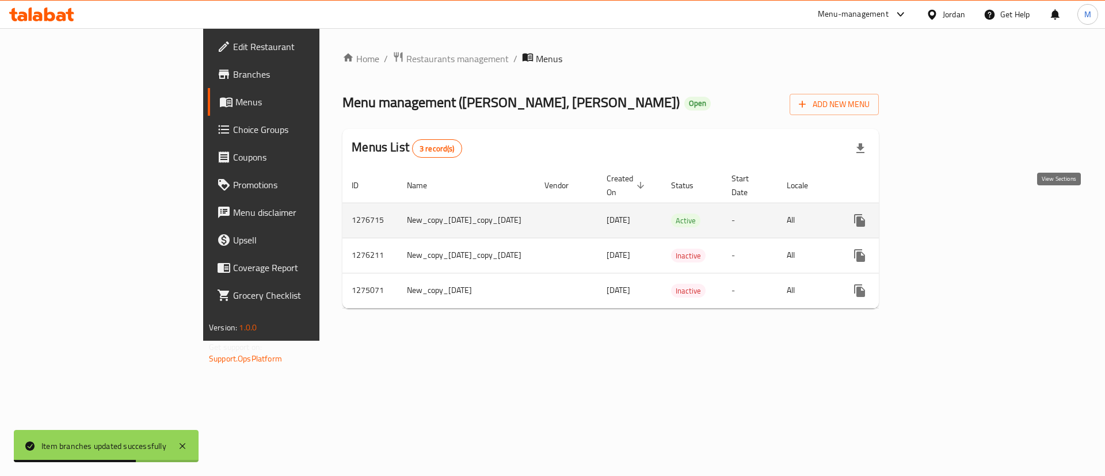
click at [950, 214] on icon "enhanced table" at bounding box center [943, 221] width 14 height 14
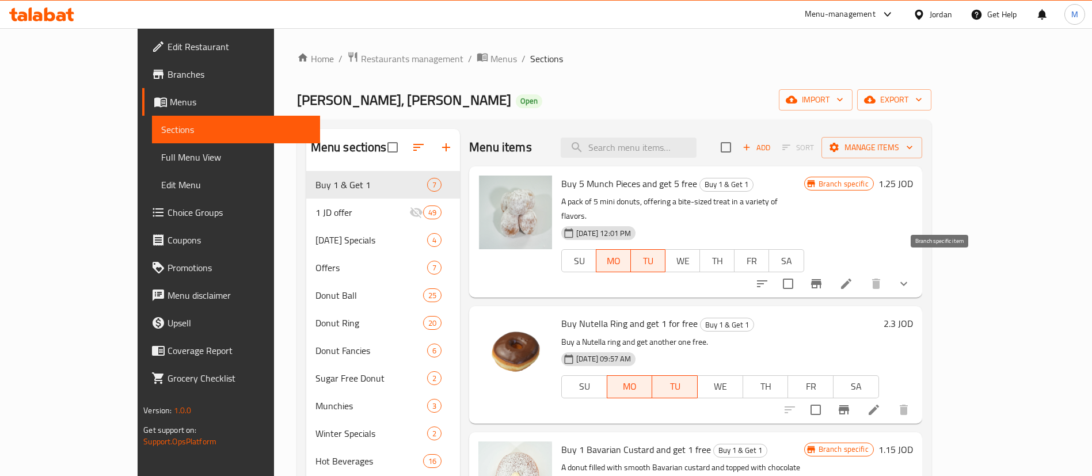
click at [823, 277] on icon "Branch-specific-item" at bounding box center [816, 284] width 14 height 14
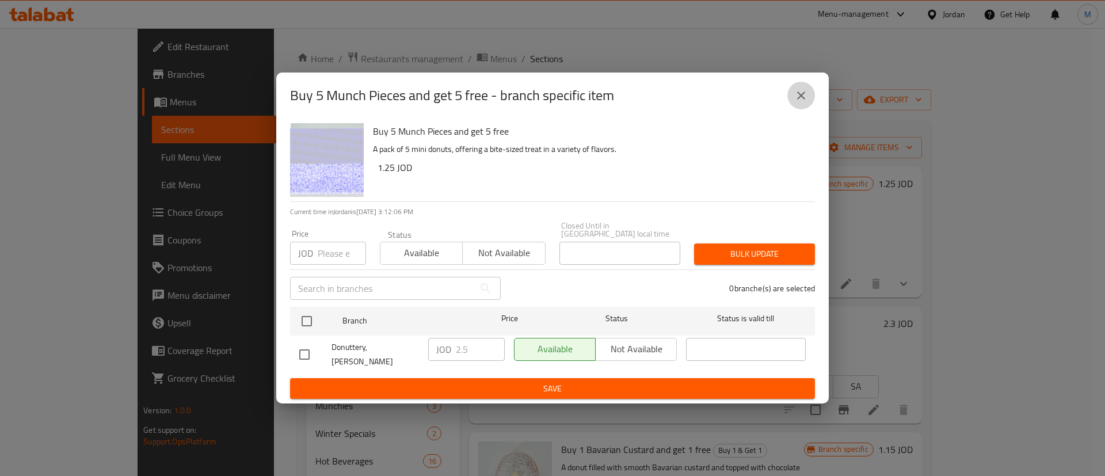
click at [804, 100] on icon "close" at bounding box center [801, 96] width 8 height 8
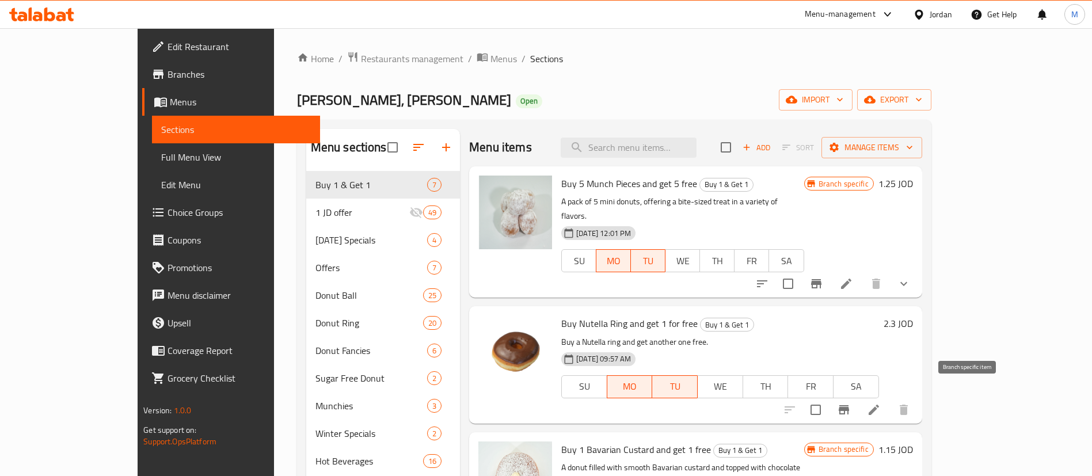
click at [851, 403] on icon "Branch-specific-item" at bounding box center [844, 410] width 14 height 14
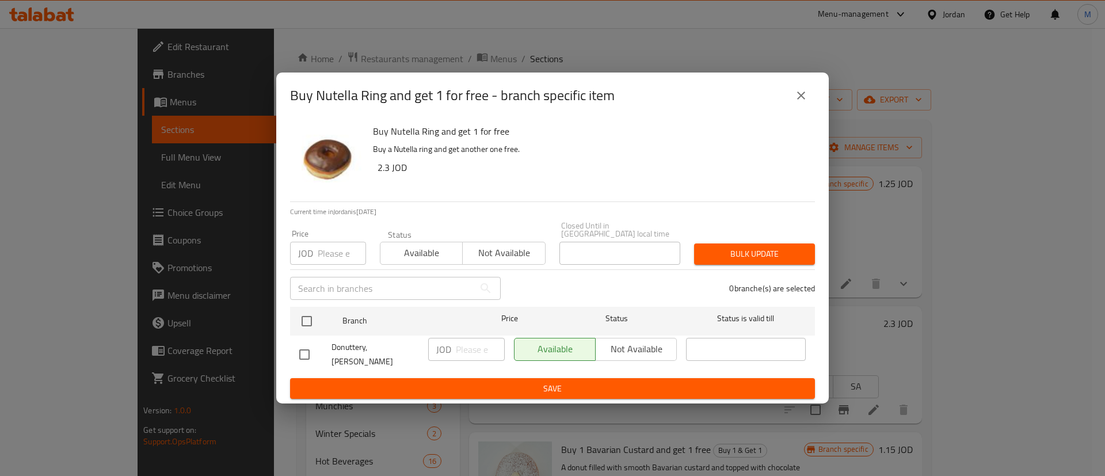
drag, startPoint x: 798, startPoint y: 92, endPoint x: 796, endPoint y: 105, distance: 12.9
click at [798, 93] on button "close" at bounding box center [801, 96] width 28 height 28
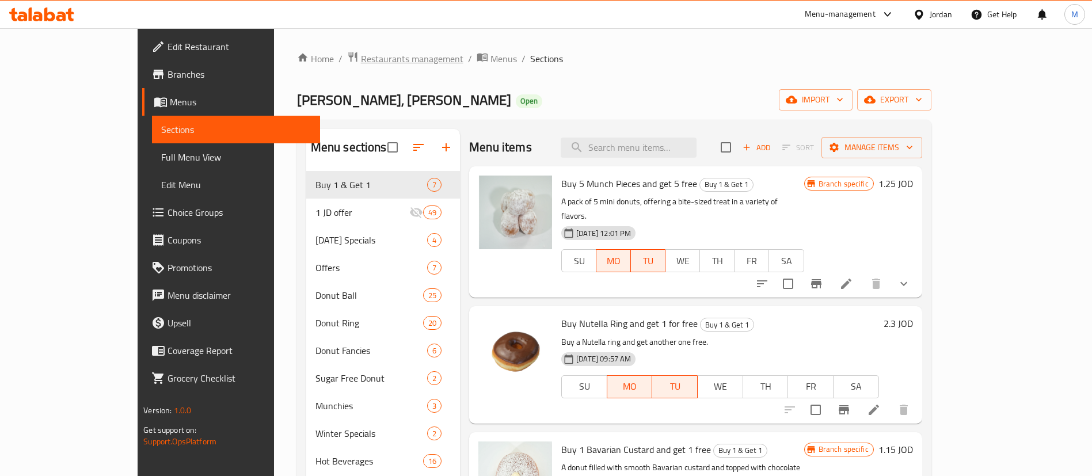
click at [361, 55] on span "Restaurants management" at bounding box center [412, 59] width 102 height 14
